Goal: Navigation & Orientation: Understand site structure

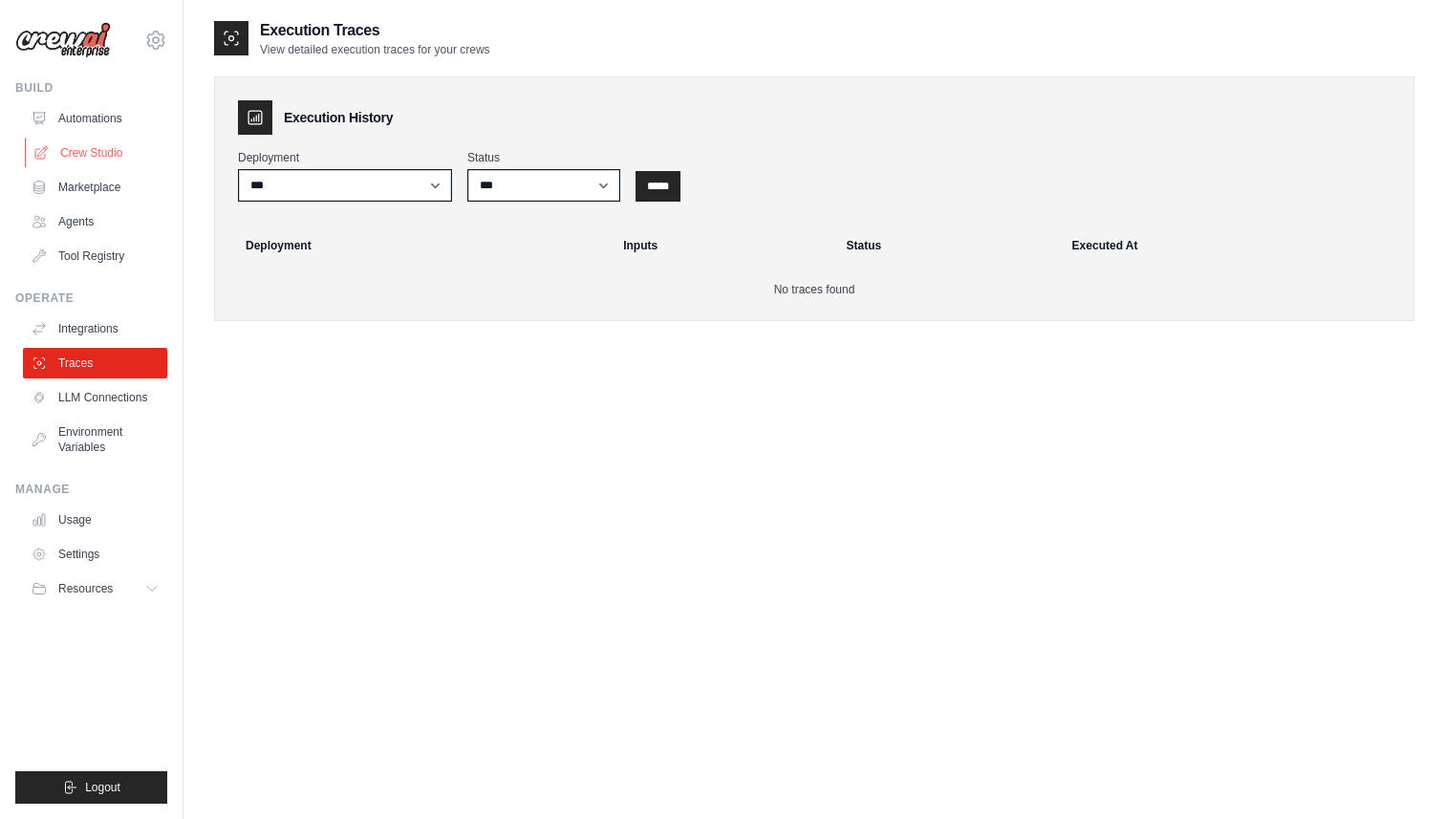
click at [92, 153] on link "Crew Studio" at bounding box center [97, 153] width 144 height 31
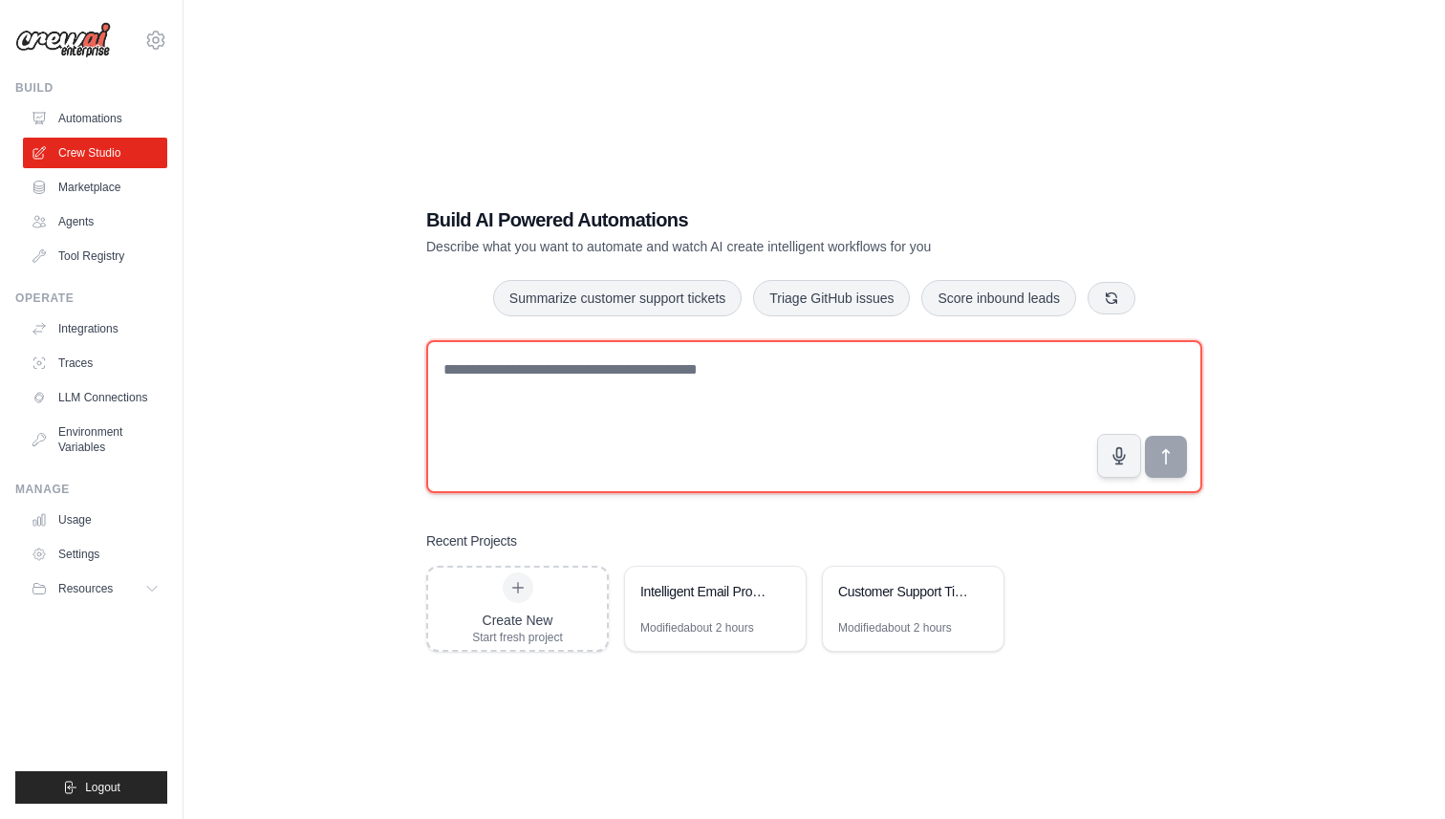
click at [573, 405] on textarea at bounding box center [814, 416] width 776 height 153
type textarea "*"
click at [524, 369] on textarea "**********" at bounding box center [814, 416] width 776 height 153
click at [880, 369] on textarea "**********" at bounding box center [814, 416] width 776 height 153
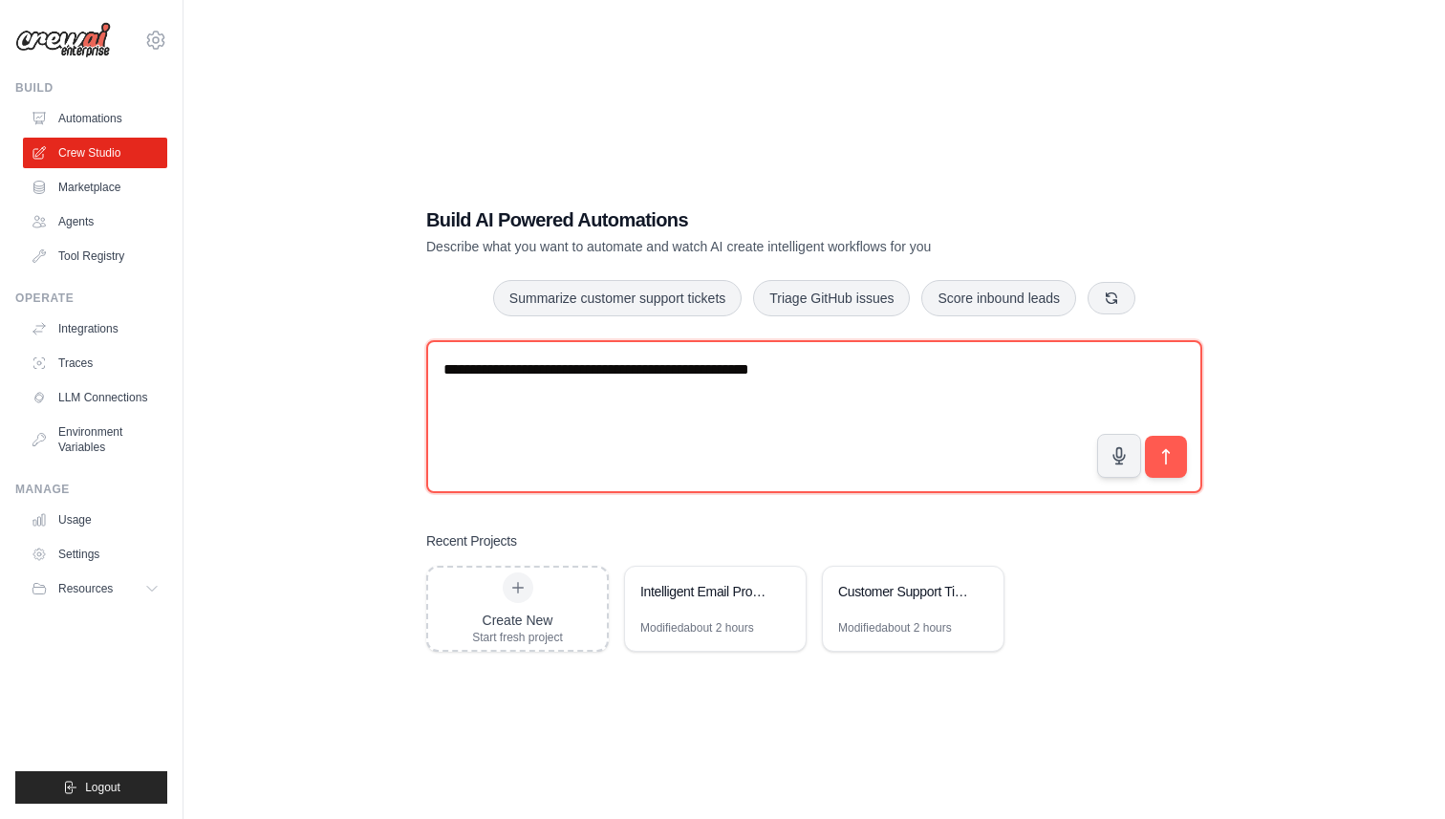
type textarea "**********"
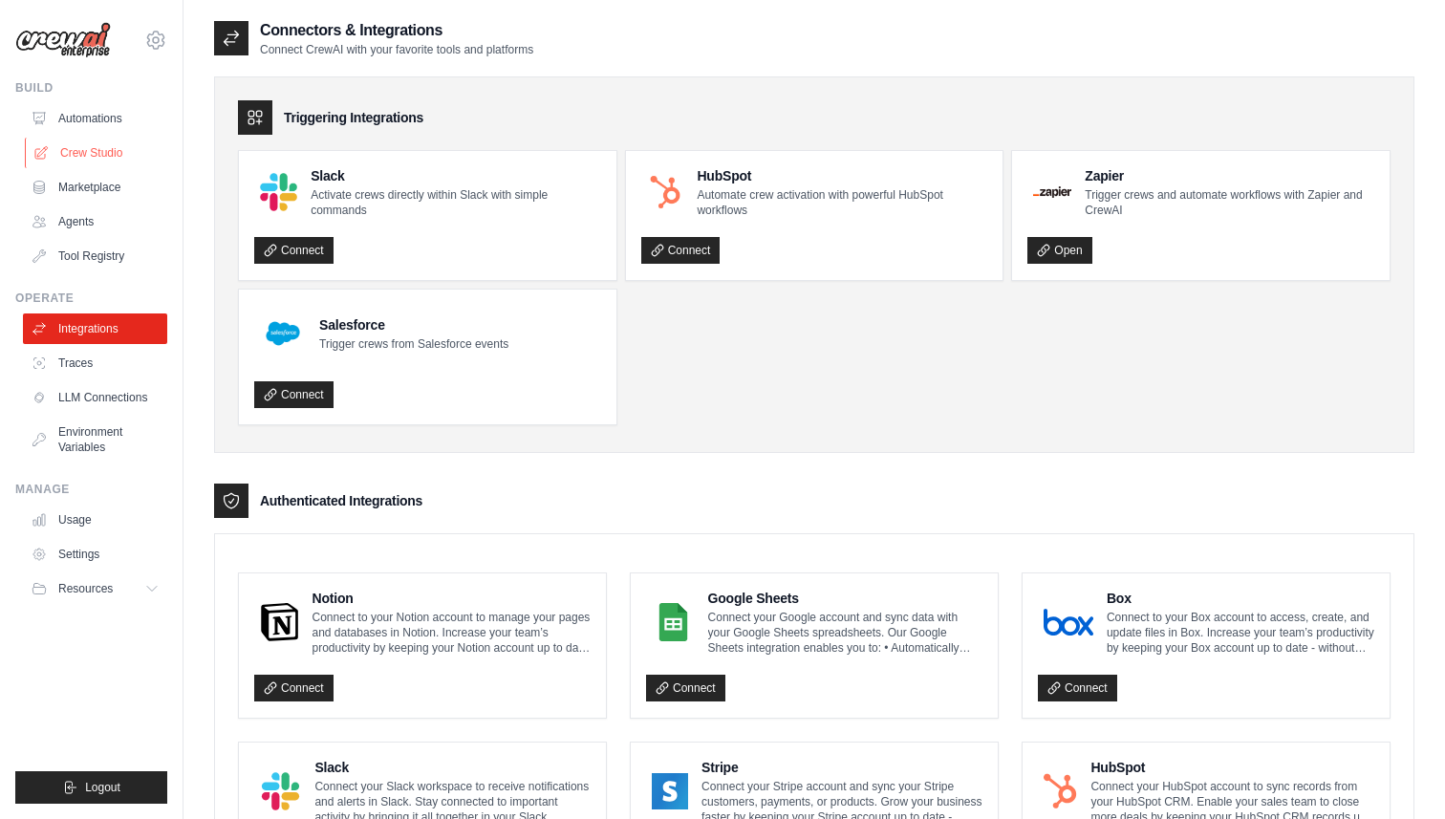
click at [88, 166] on link "Crew Studio" at bounding box center [97, 153] width 144 height 31
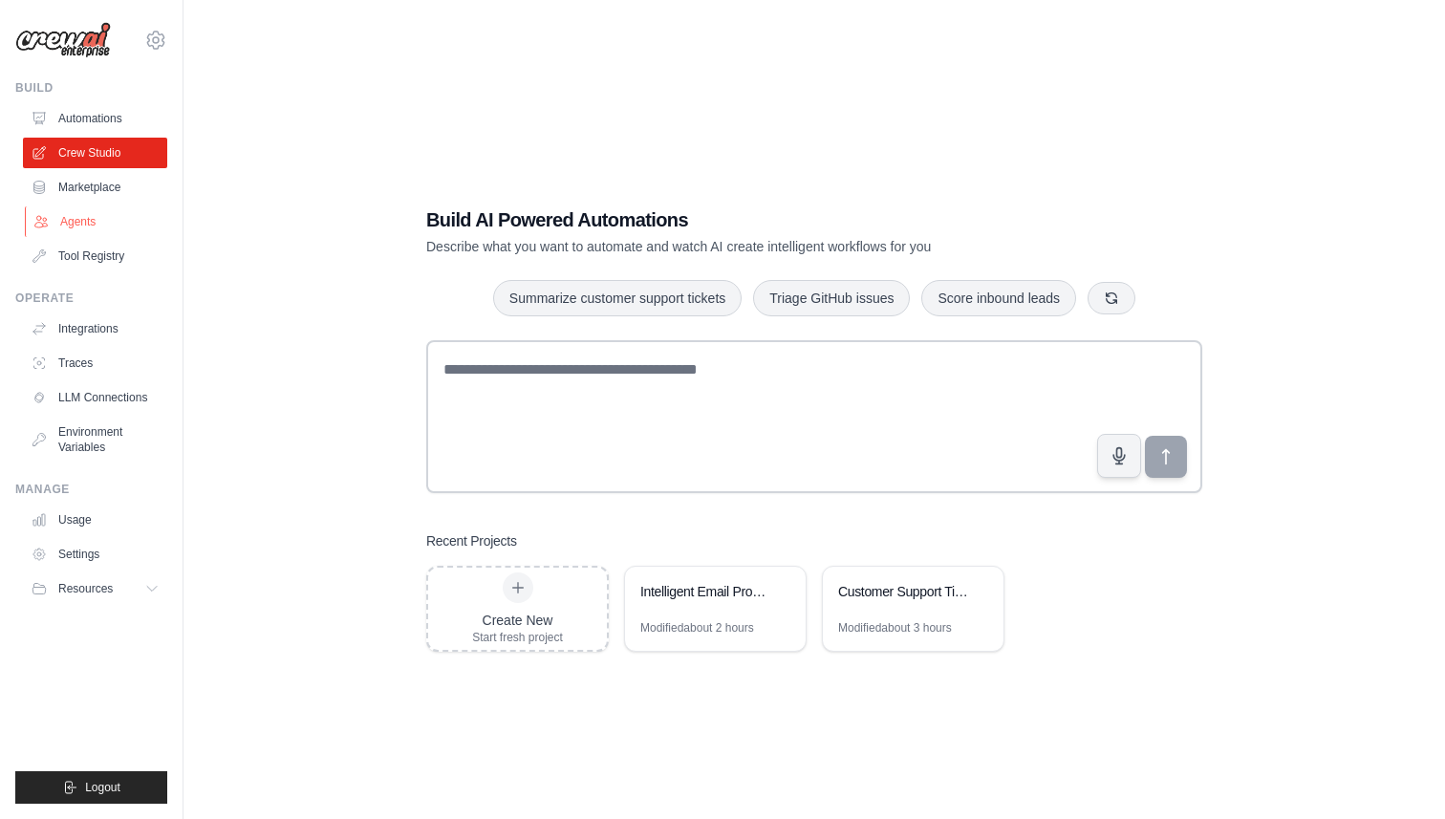
click at [97, 232] on link "Agents" at bounding box center [97, 221] width 144 height 31
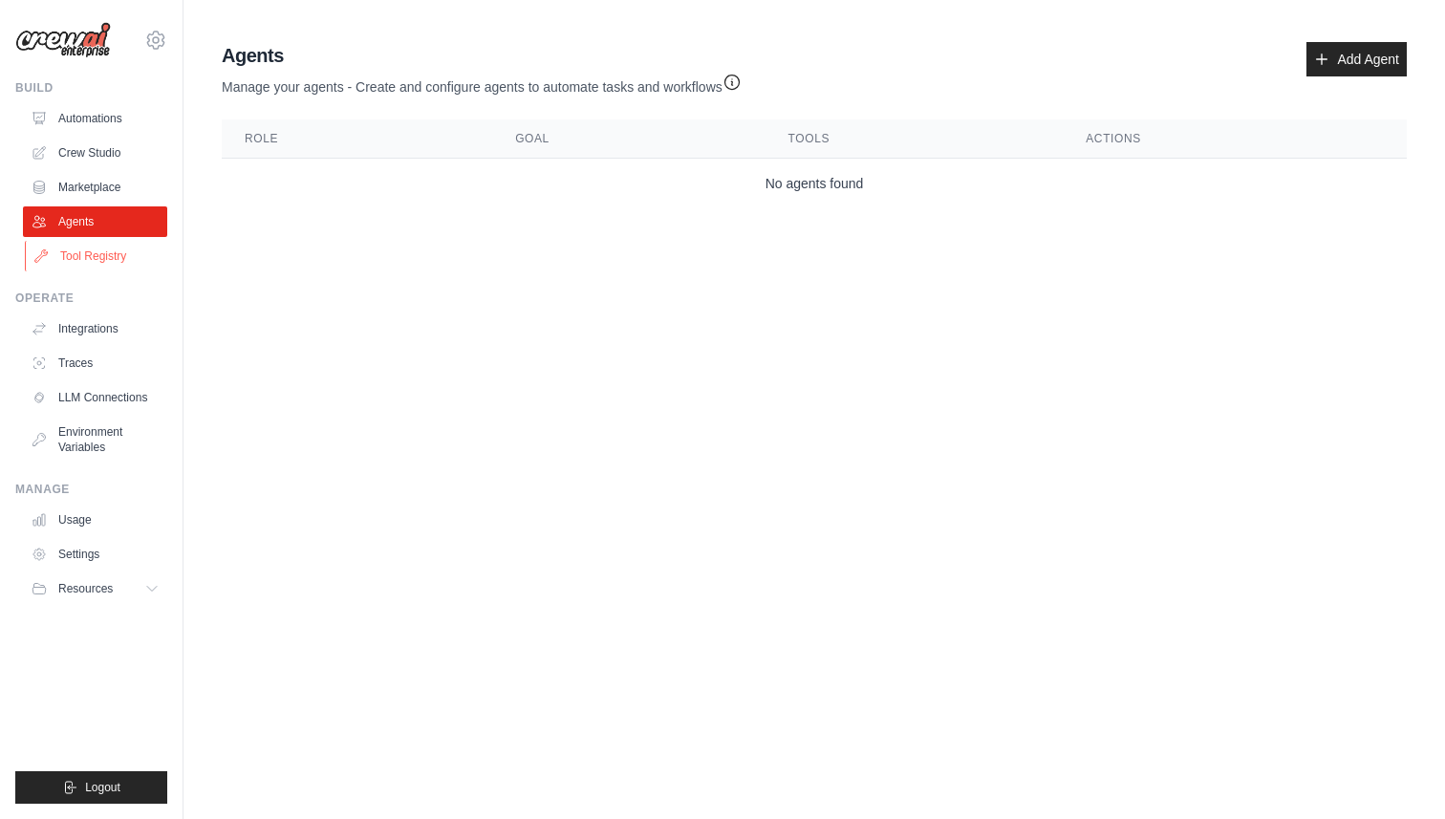
click at [105, 260] on link "Tool Registry" at bounding box center [97, 256] width 144 height 31
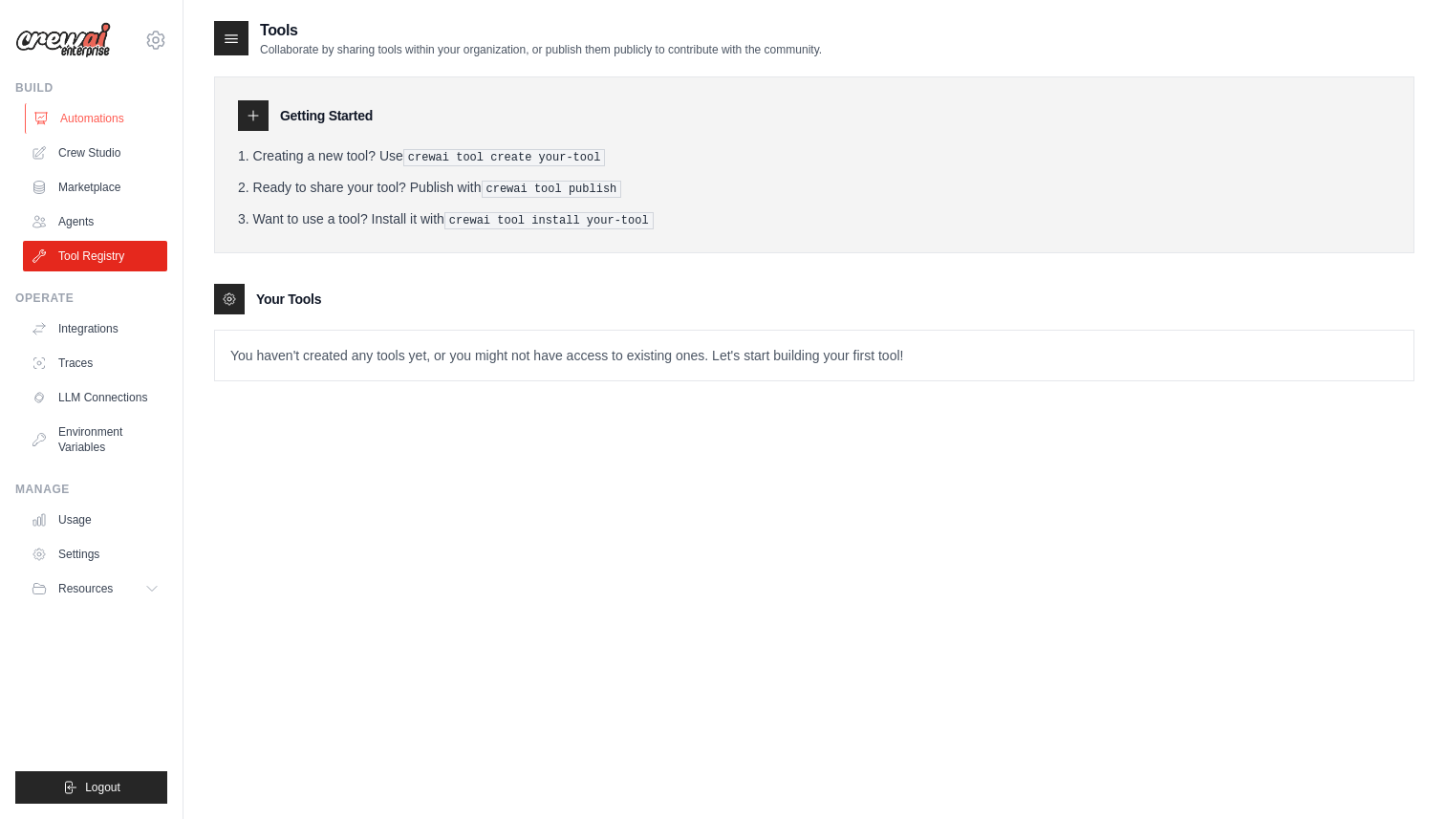
click at [110, 131] on link "Automations" at bounding box center [97, 118] width 144 height 31
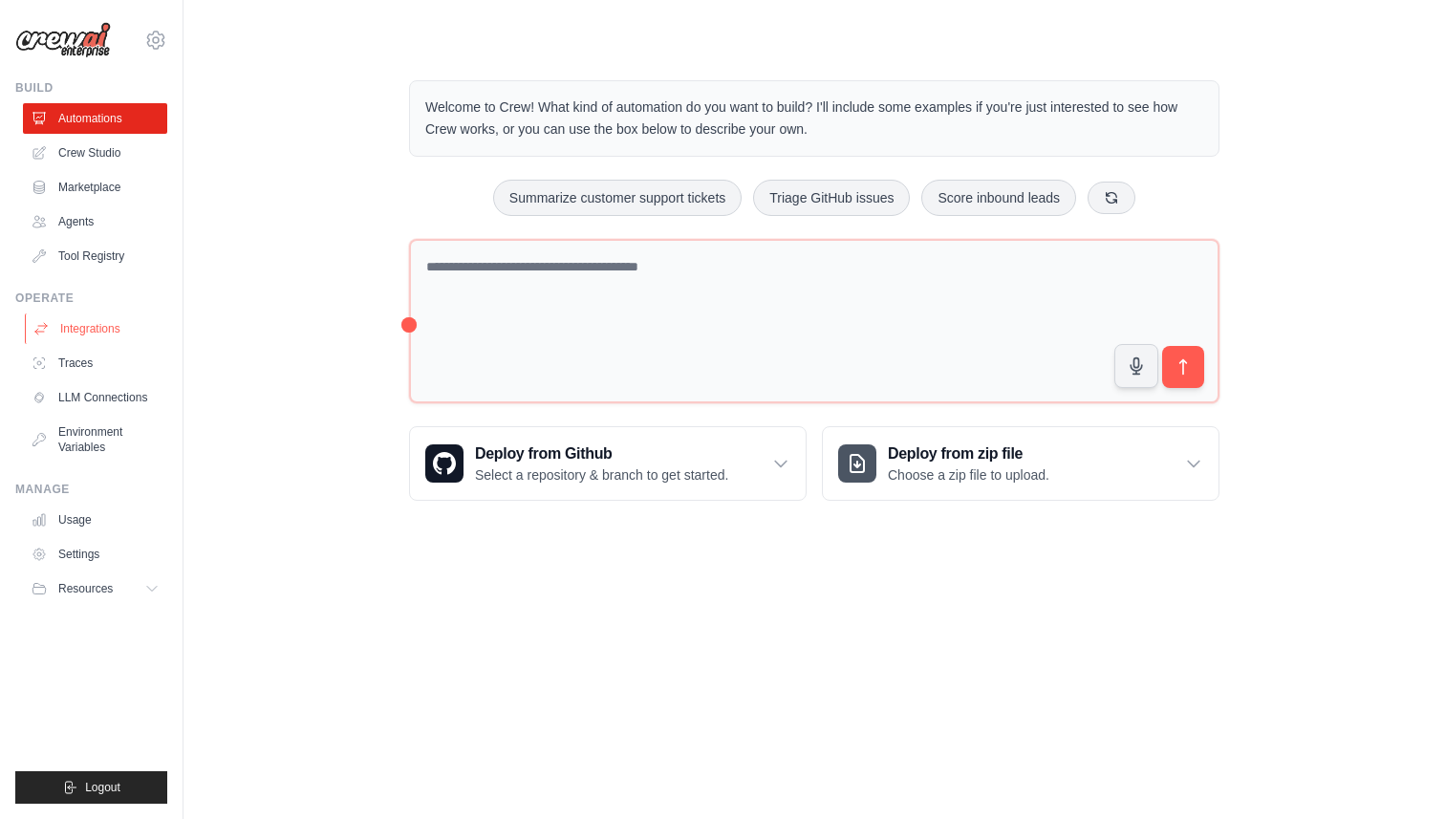
click at [107, 336] on link "Integrations" at bounding box center [97, 328] width 144 height 31
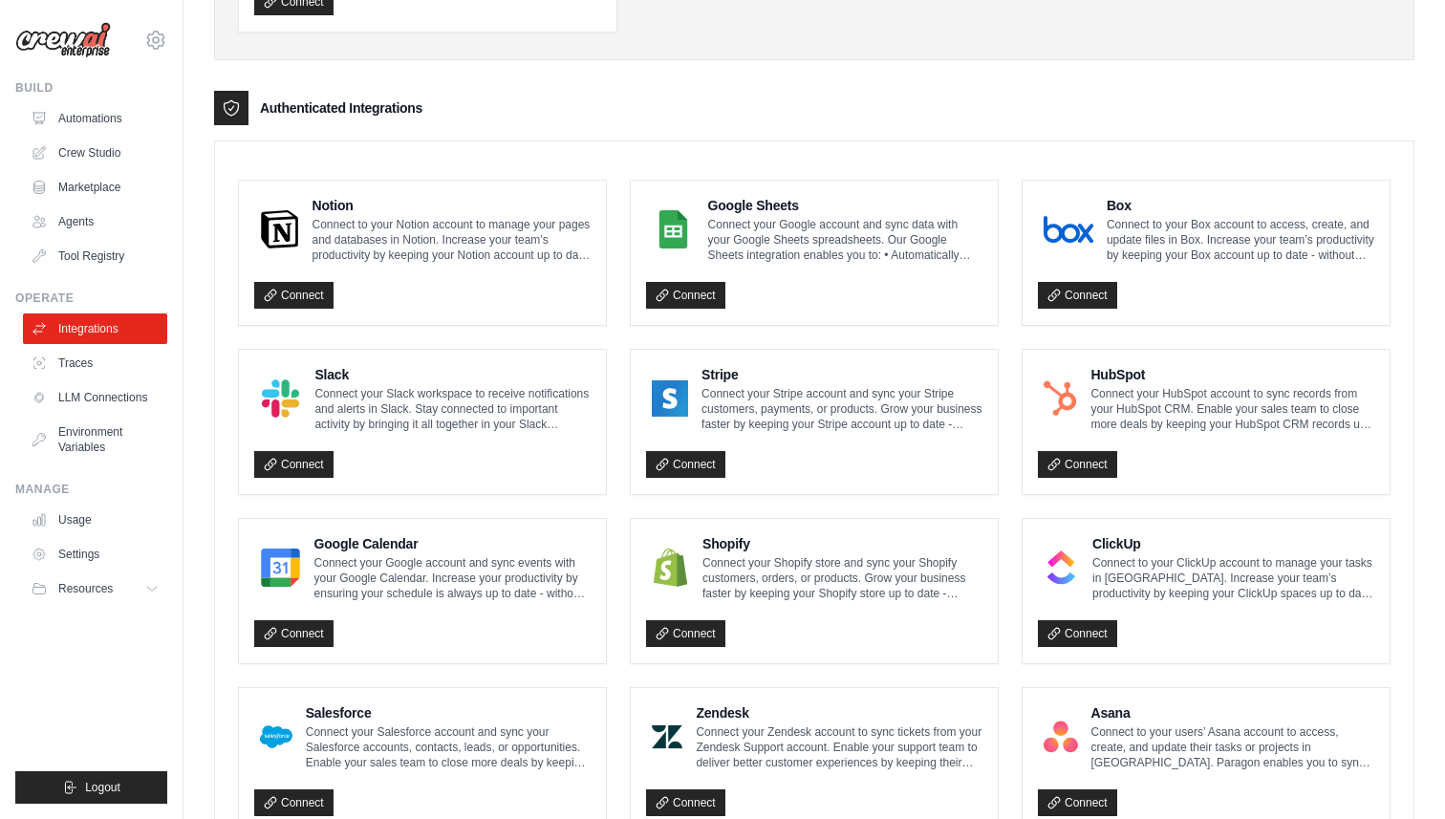
scroll to position [972, 0]
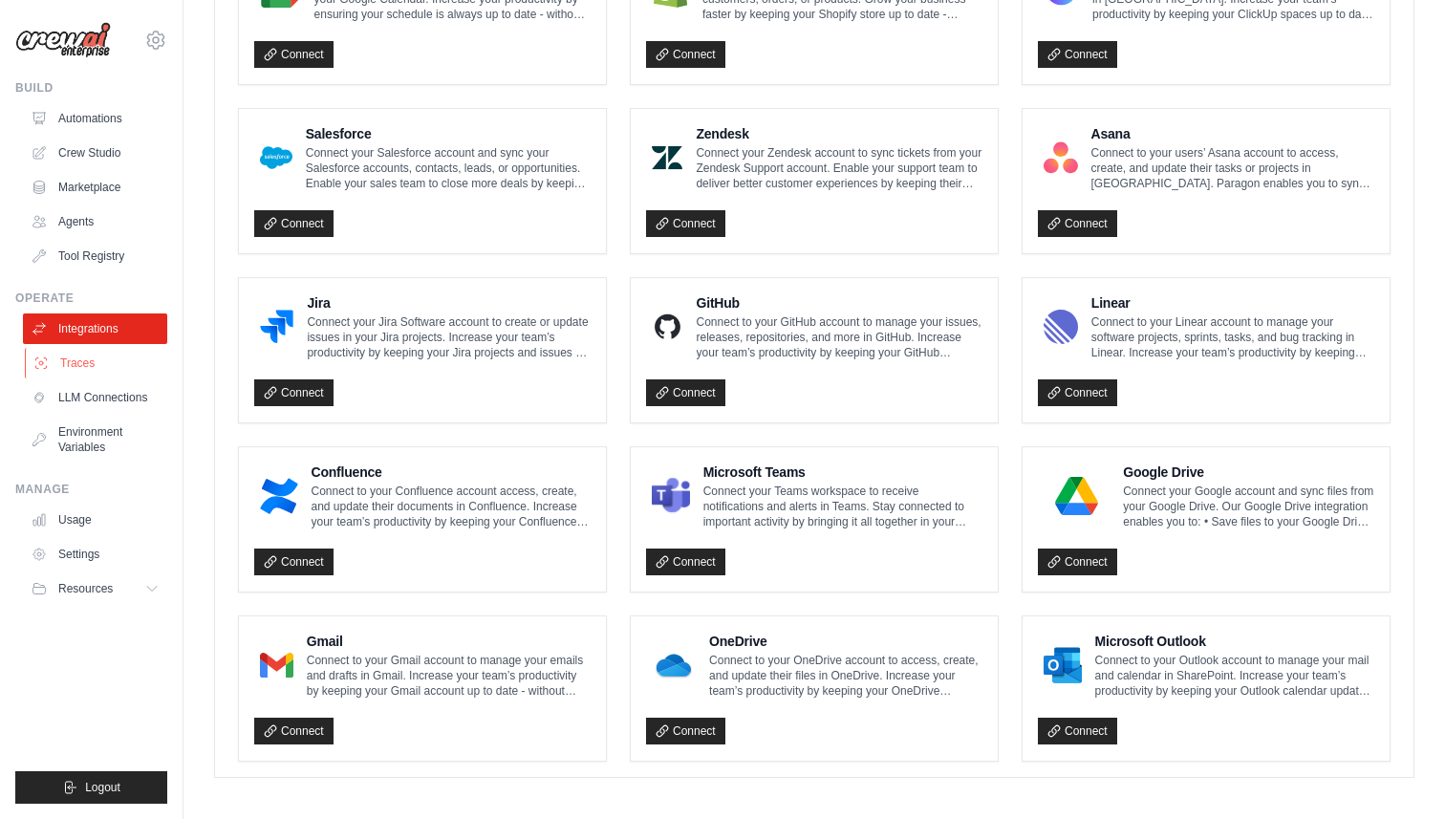
click at [96, 363] on link "Traces" at bounding box center [97, 363] width 144 height 31
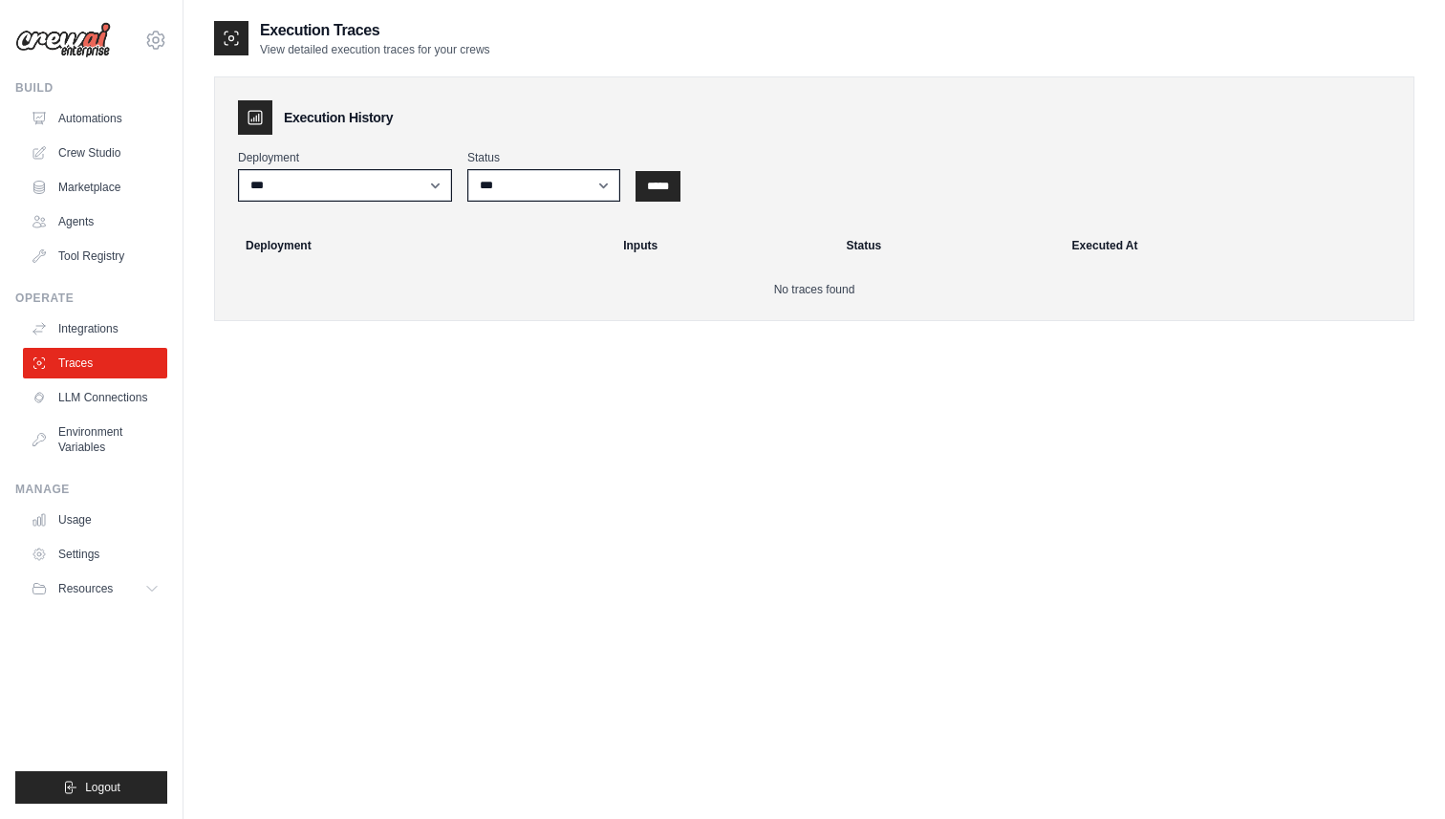
scroll to position [38, 0]
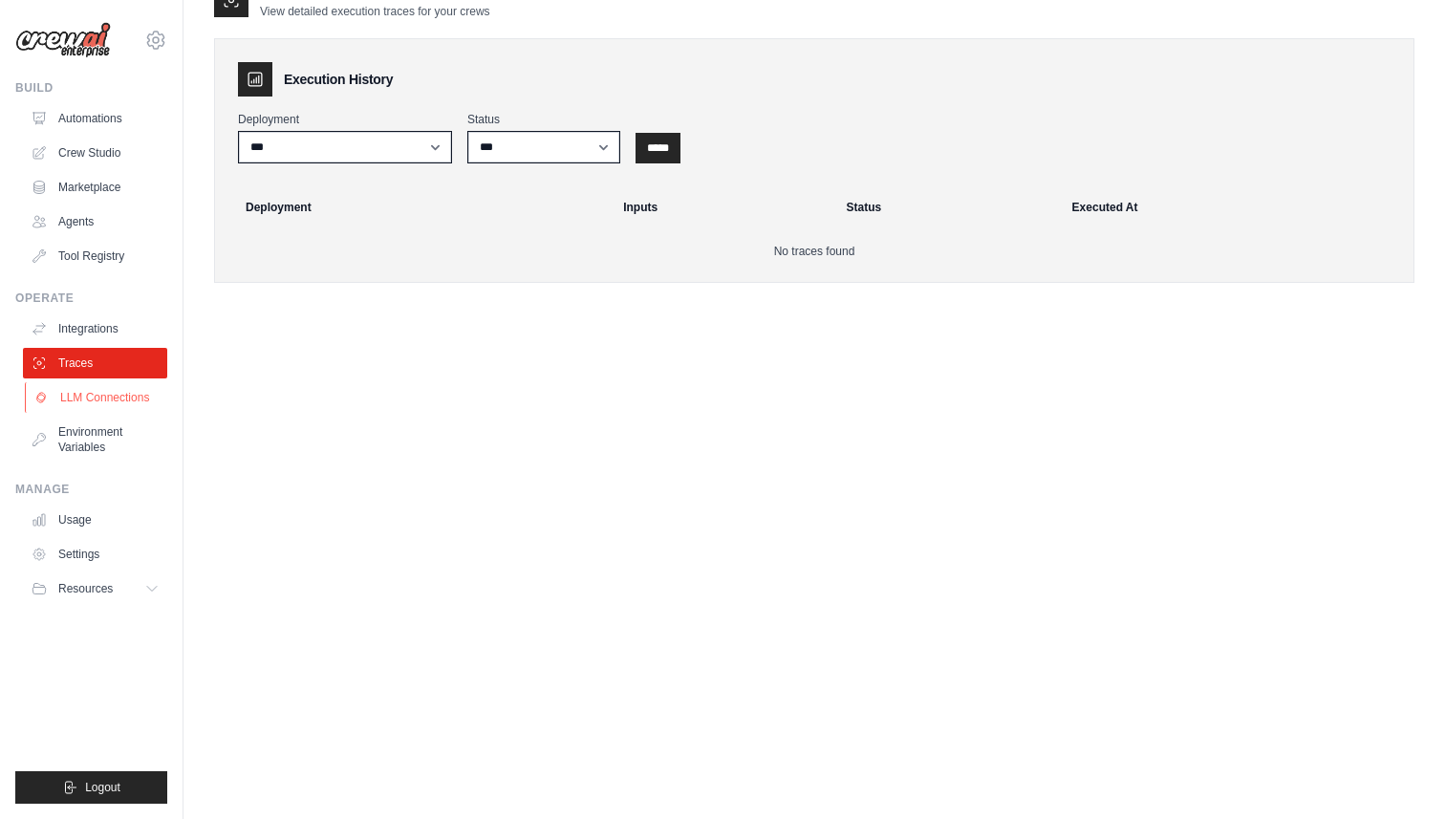
click at [134, 401] on link "LLM Connections" at bounding box center [97, 397] width 144 height 31
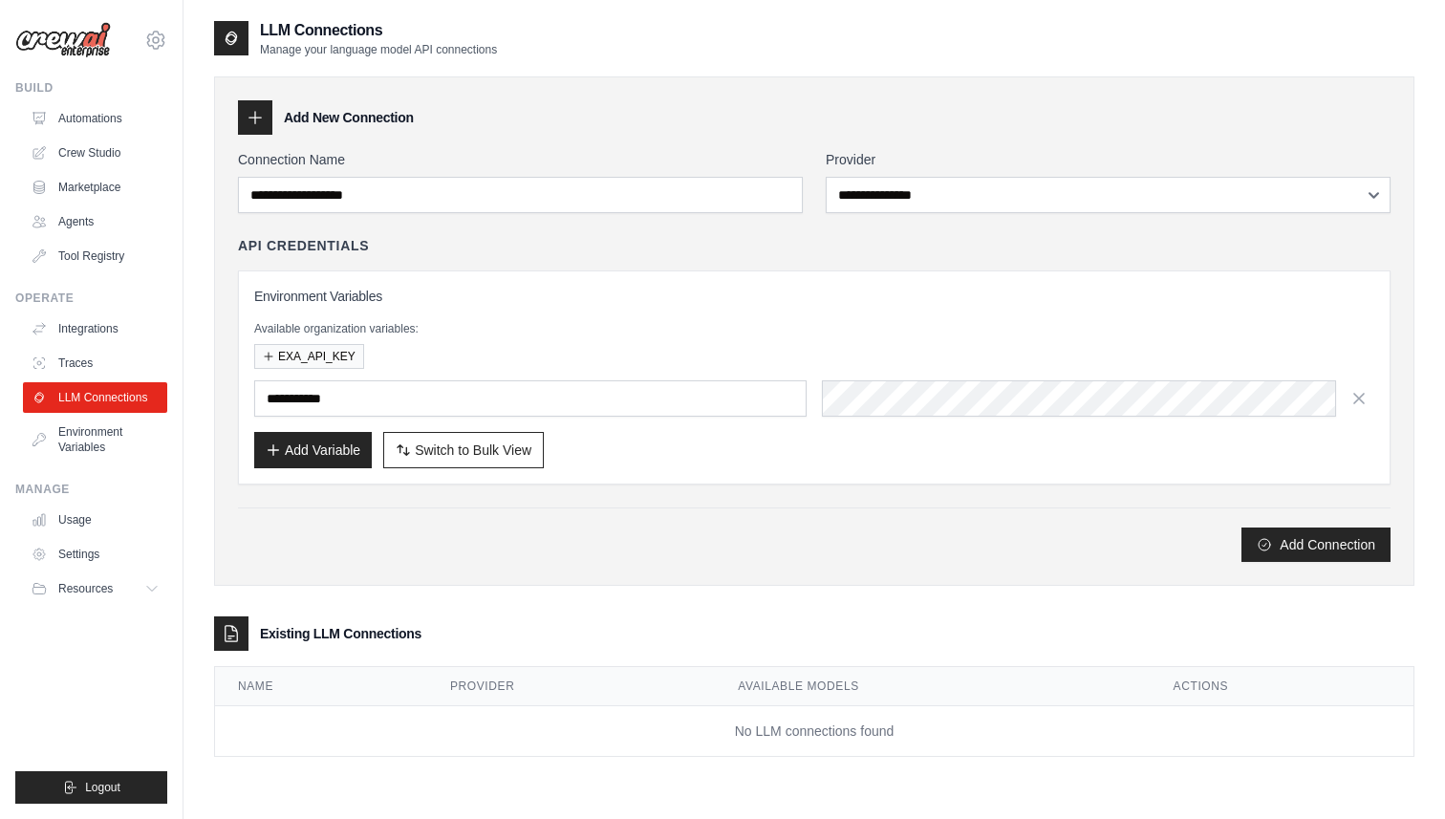
scroll to position [38, 0]
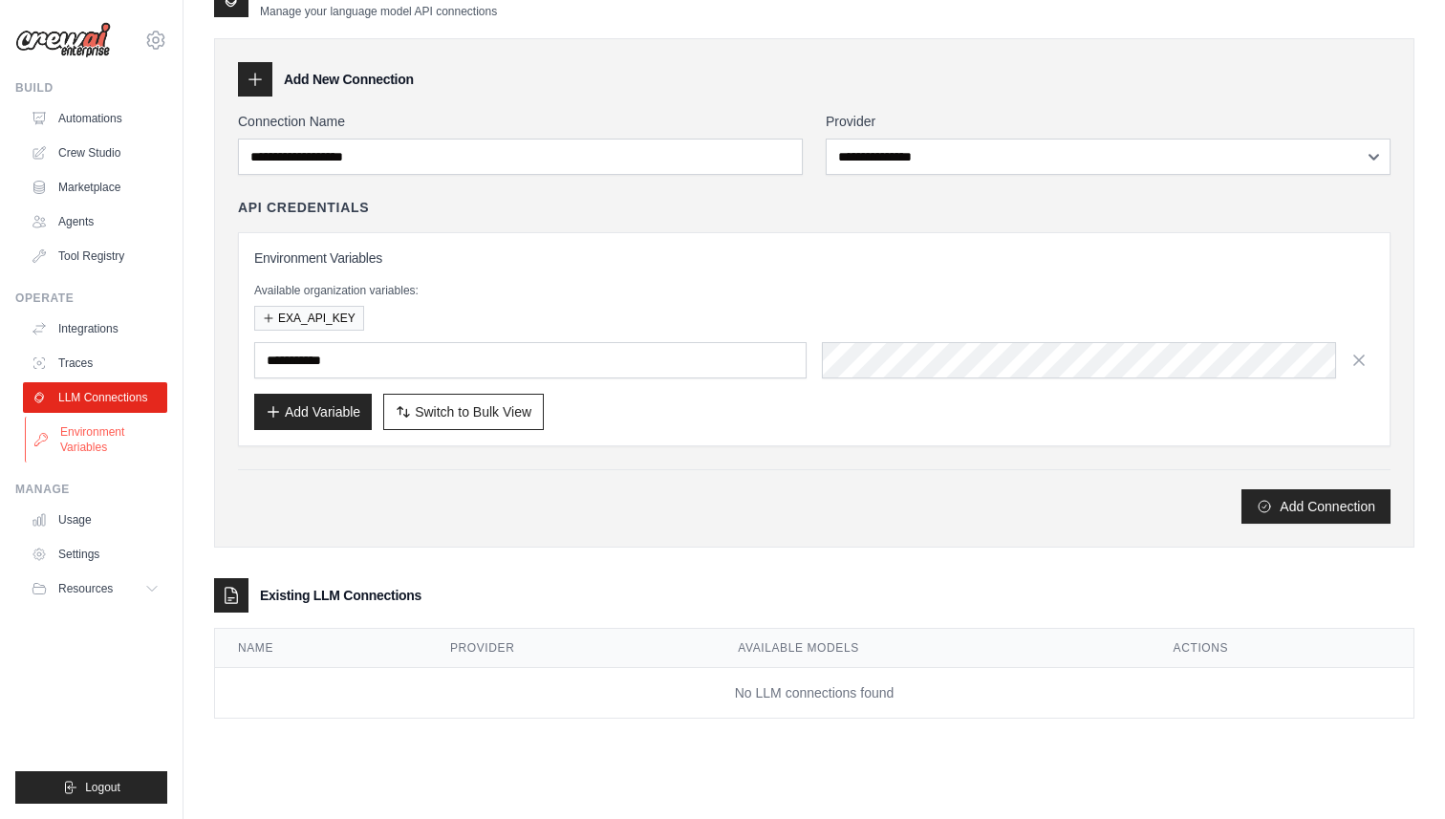
click at [91, 431] on link "Environment Variables" at bounding box center [97, 440] width 144 height 46
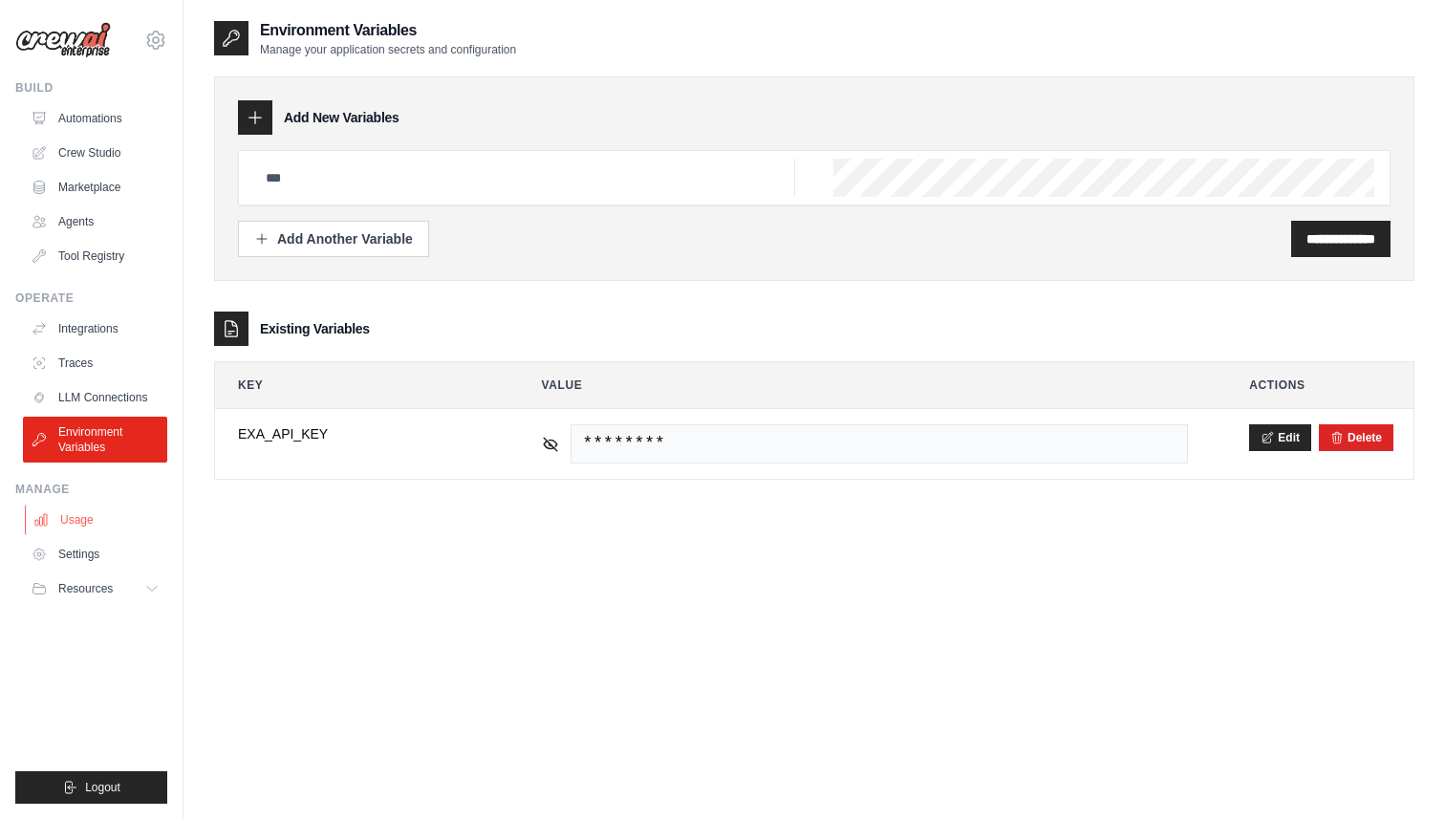
click at [84, 528] on link "Usage" at bounding box center [97, 519] width 144 height 31
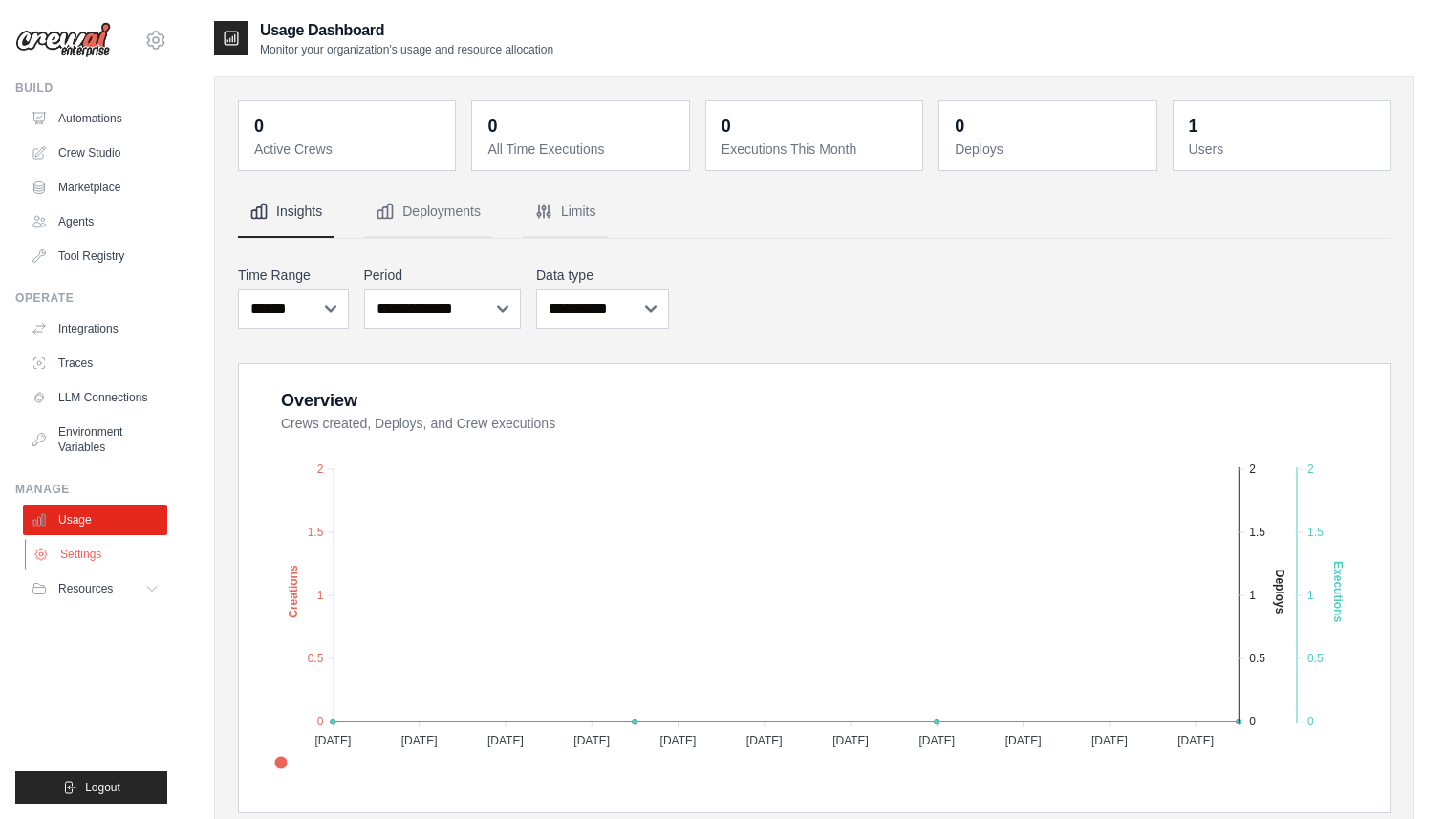
click at [106, 550] on link "Settings" at bounding box center [97, 554] width 144 height 31
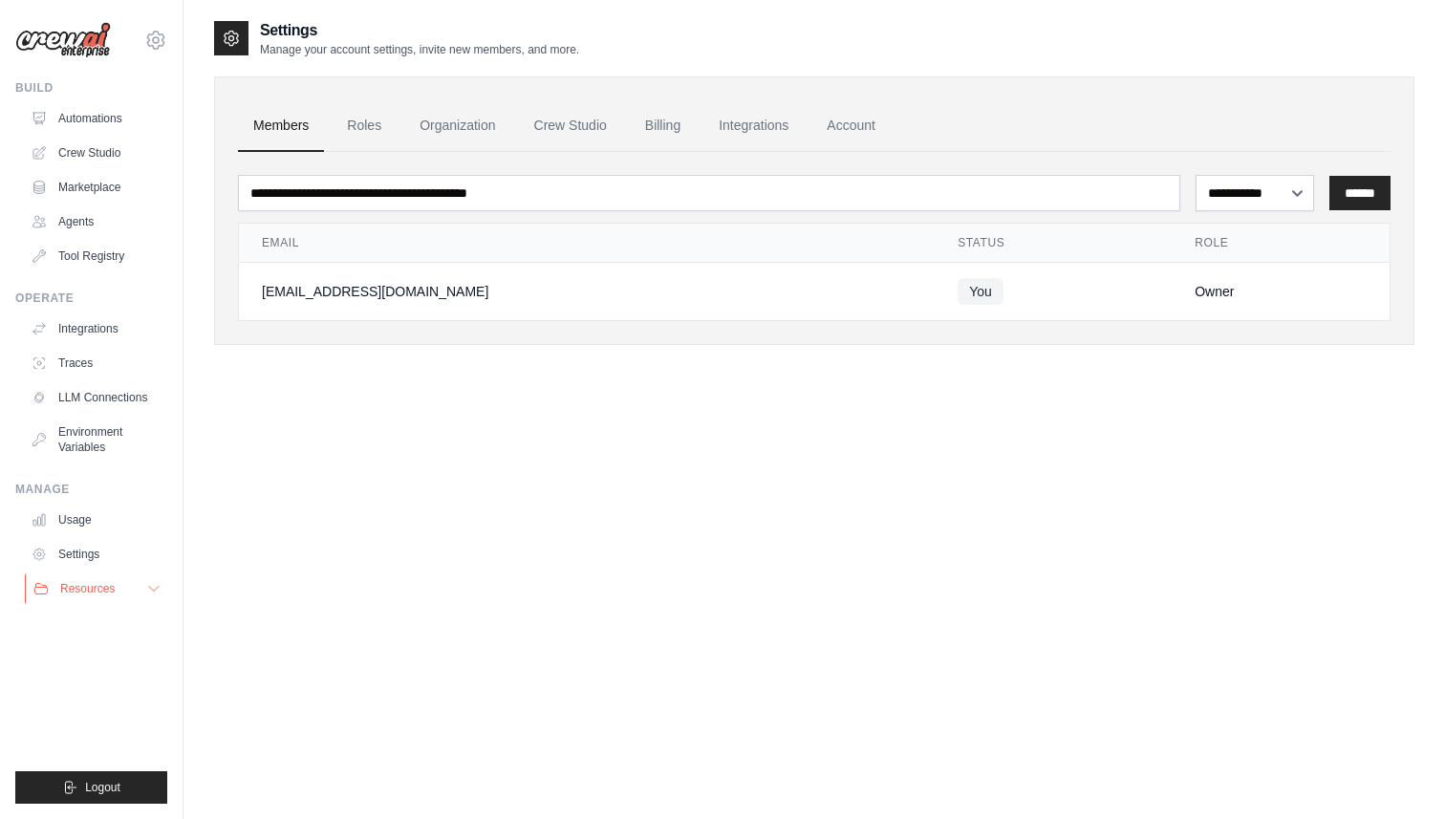
click at [62, 592] on span "Resources" at bounding box center [87, 588] width 54 height 15
click at [81, 119] on link "Automations" at bounding box center [97, 118] width 144 height 31
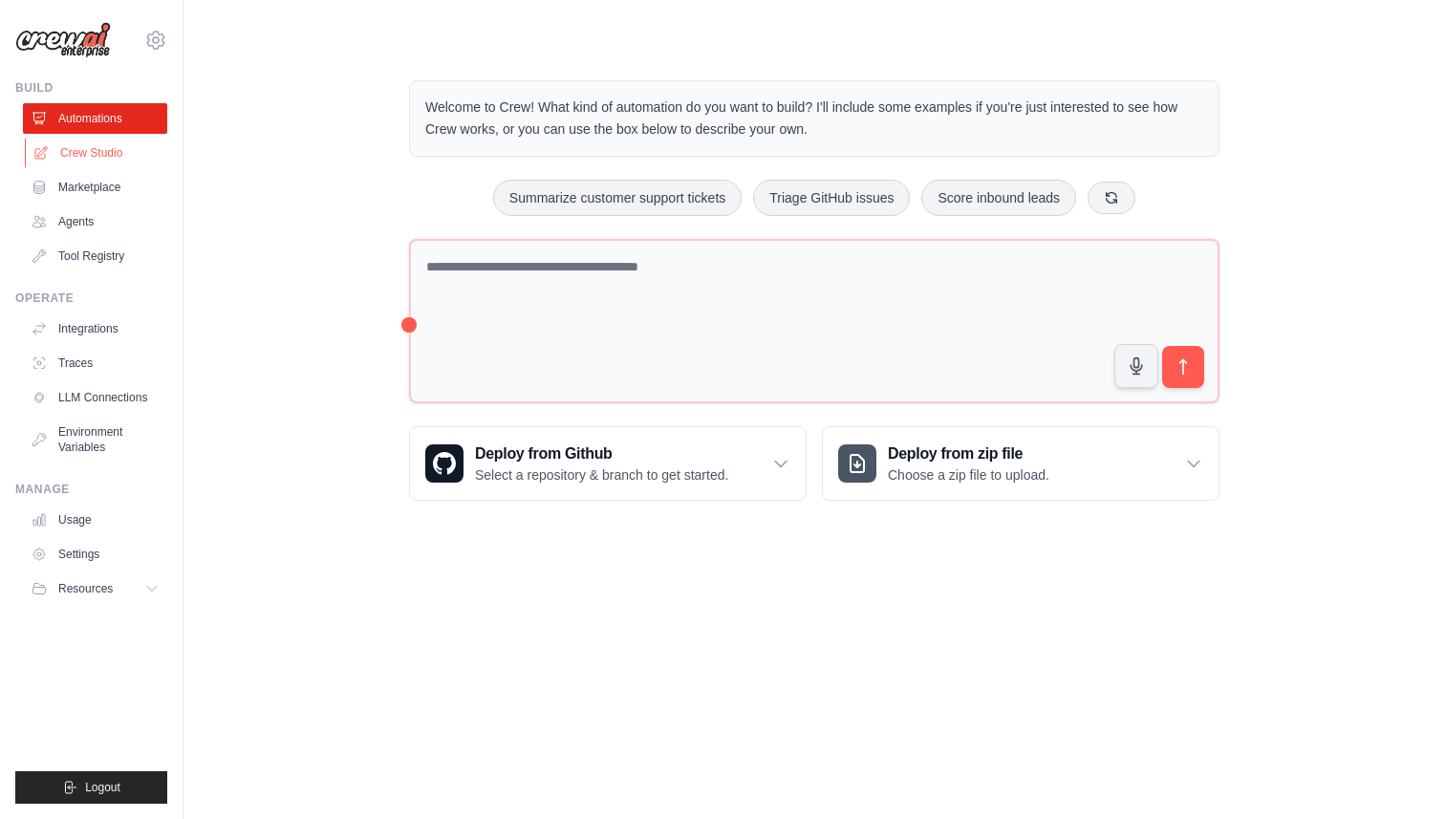
click at [89, 141] on link "Crew Studio" at bounding box center [97, 153] width 144 height 31
